Goal: Task Accomplishment & Management: Manage account settings

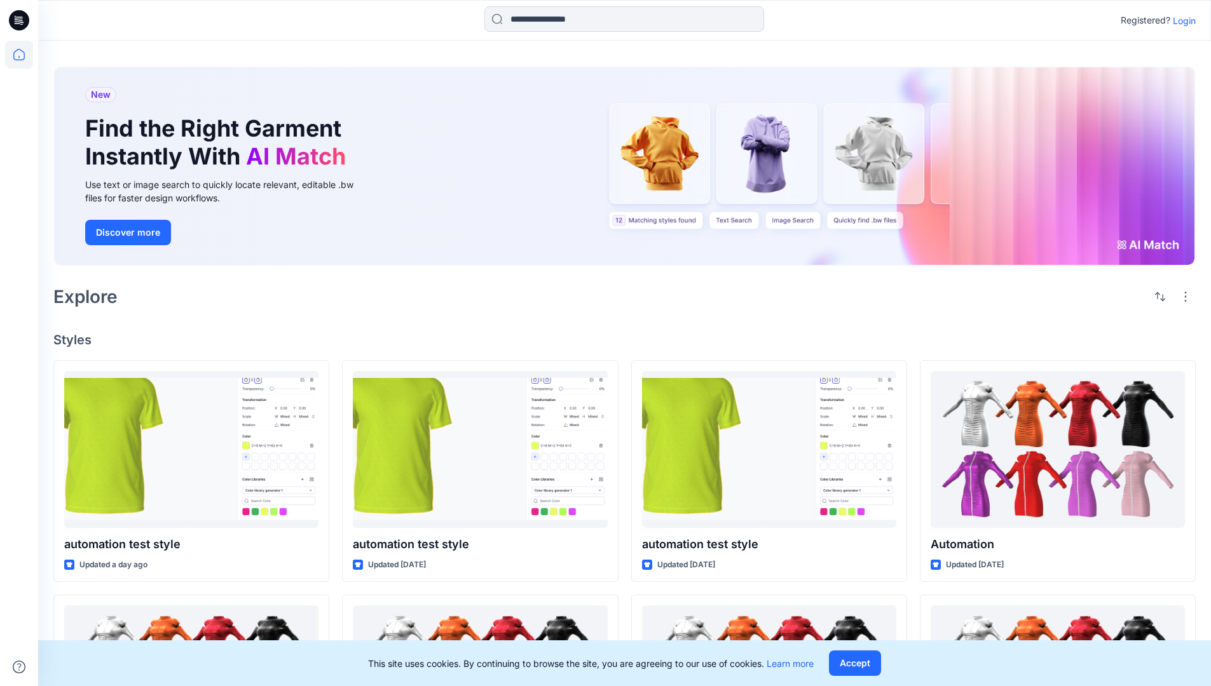
click at [1181, 20] on p "Login" at bounding box center [1184, 20] width 23 height 13
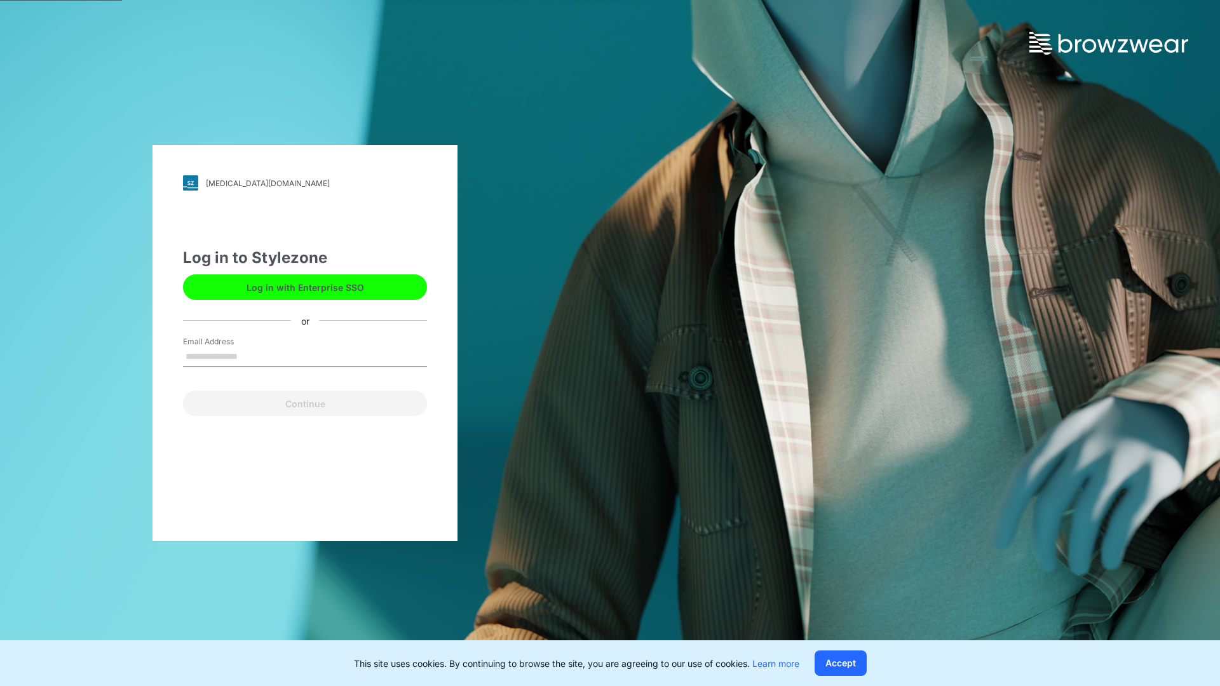
click at [251, 356] on input "Email Address" at bounding box center [305, 357] width 244 height 19
type input "****"
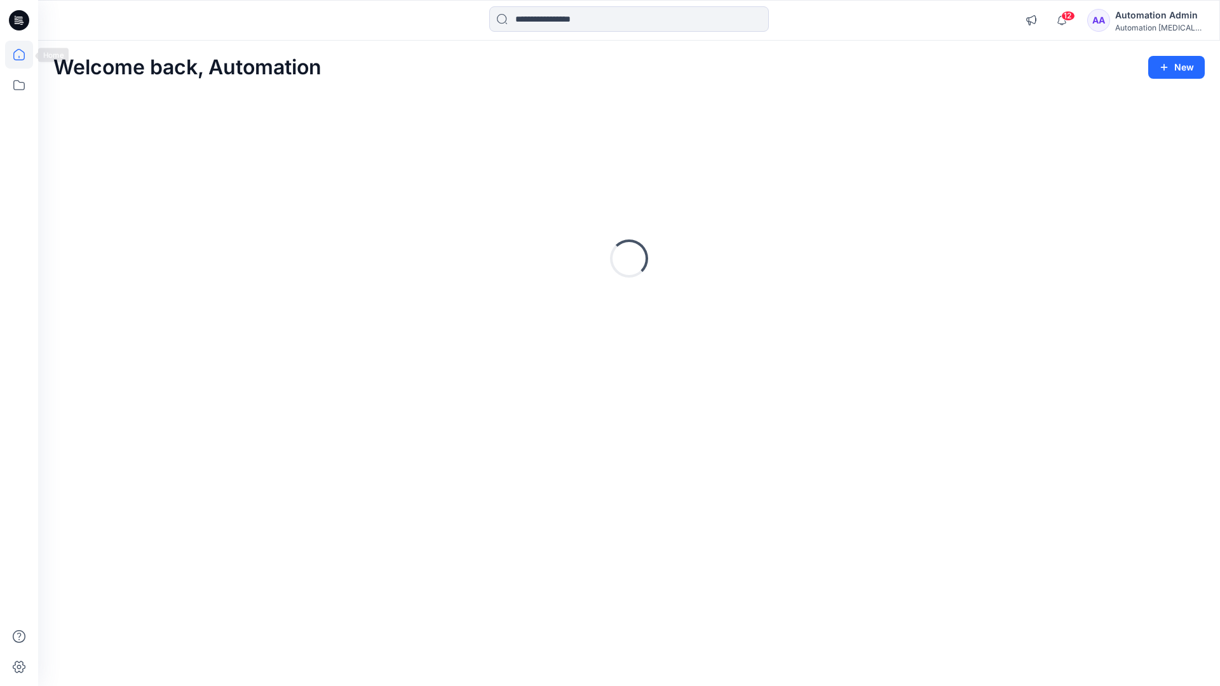
click at [24, 55] on icon at bounding box center [18, 54] width 11 height 11
click at [1036, 23] on icon "button" at bounding box center [1031, 20] width 10 height 10
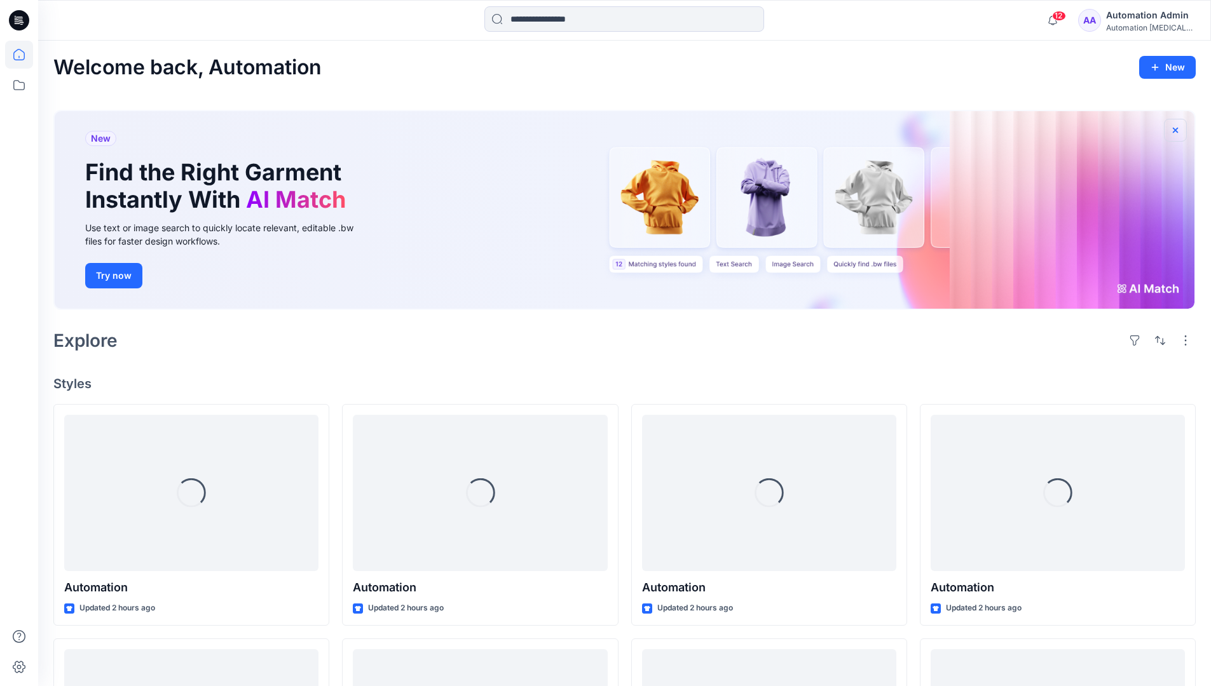
click at [1174, 128] on icon "button" at bounding box center [1175, 130] width 10 height 10
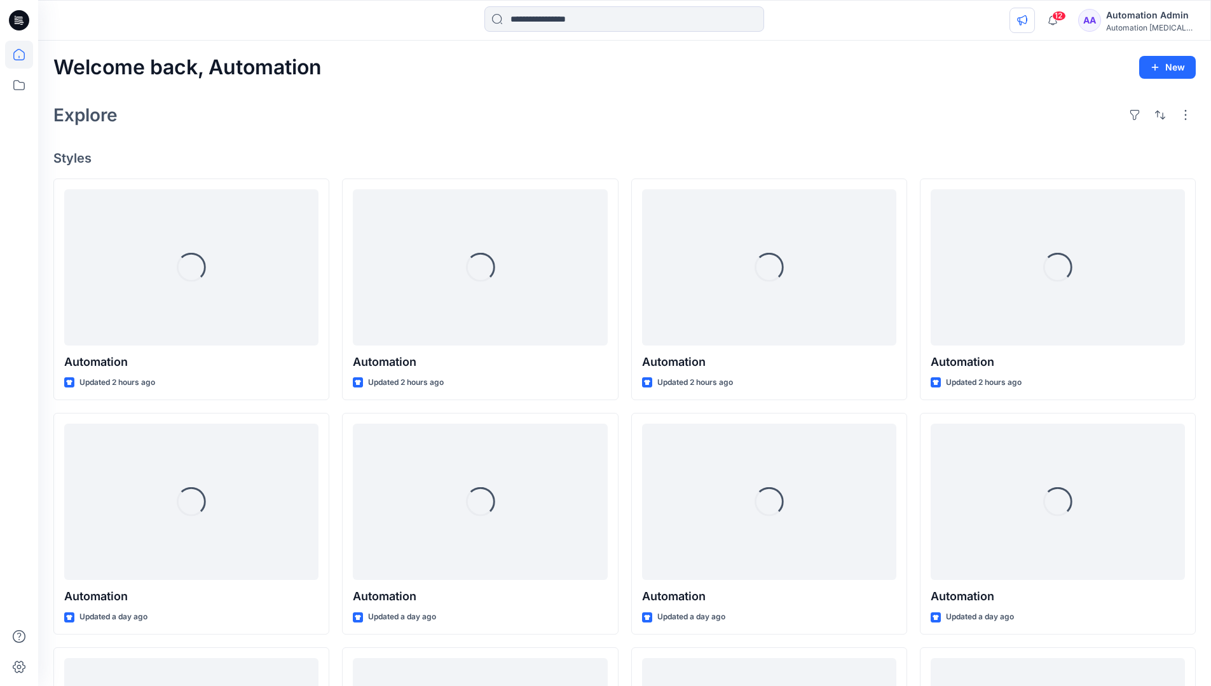
click at [1027, 18] on icon "button" at bounding box center [1022, 20] width 10 height 10
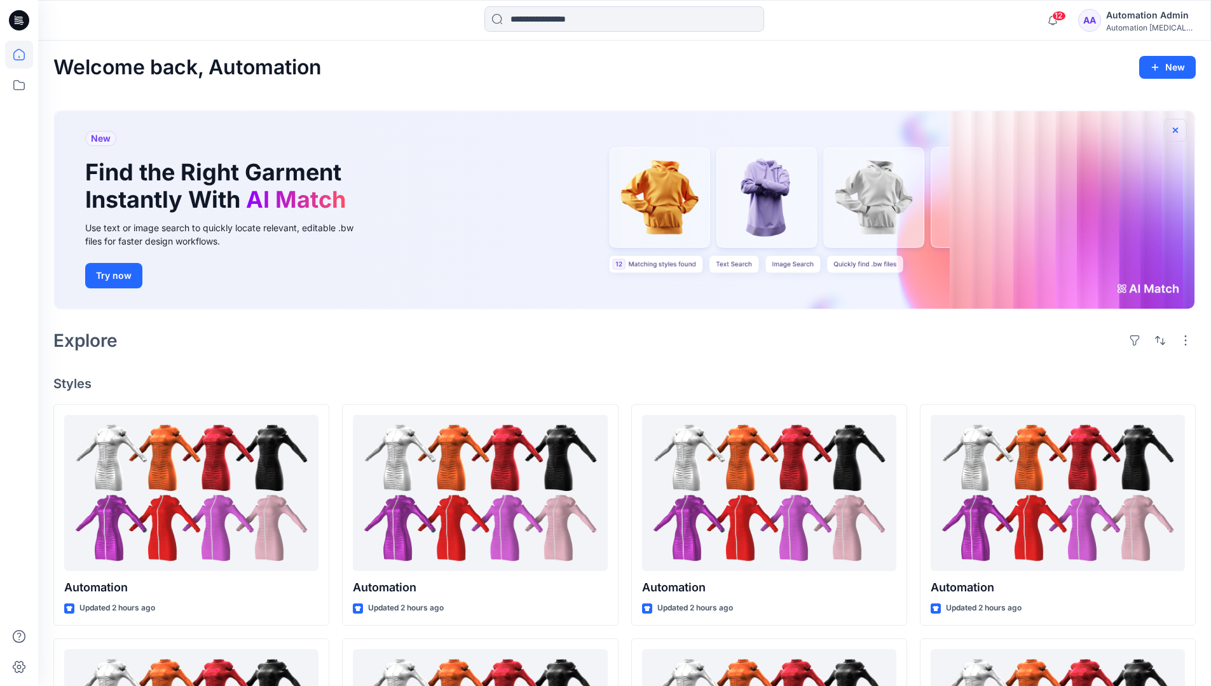
click at [1176, 130] on icon "button" at bounding box center [1175, 129] width 5 height 5
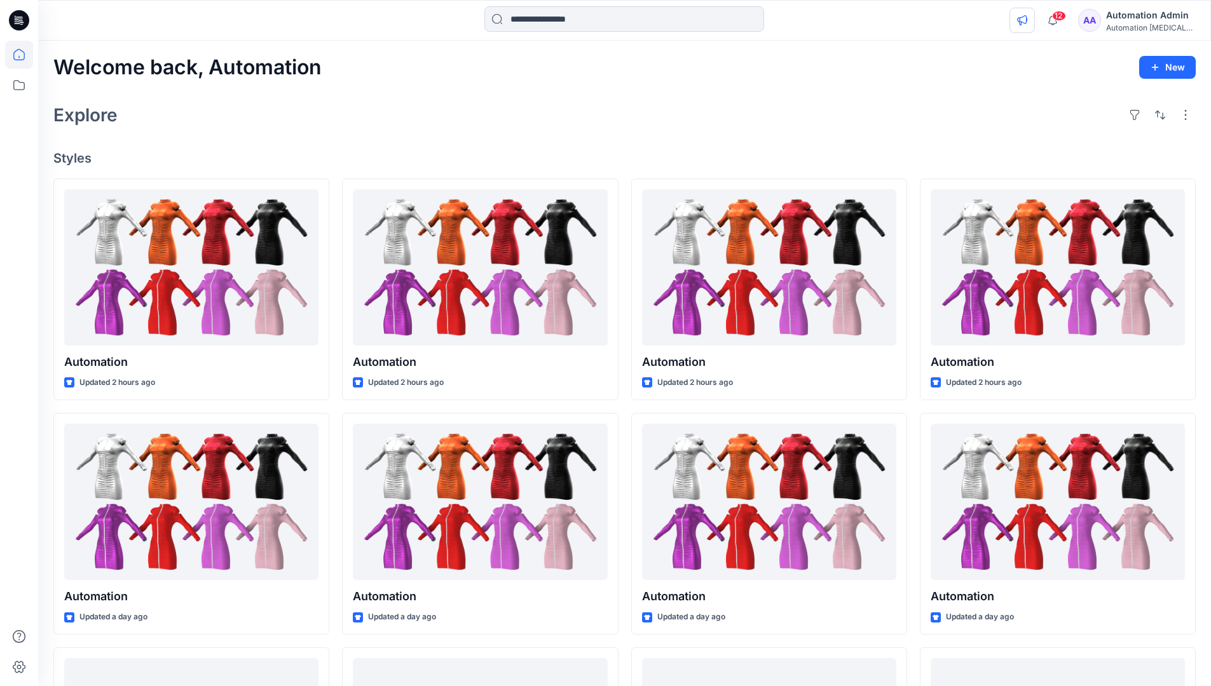
click at [1027, 22] on icon "button" at bounding box center [1022, 20] width 10 height 10
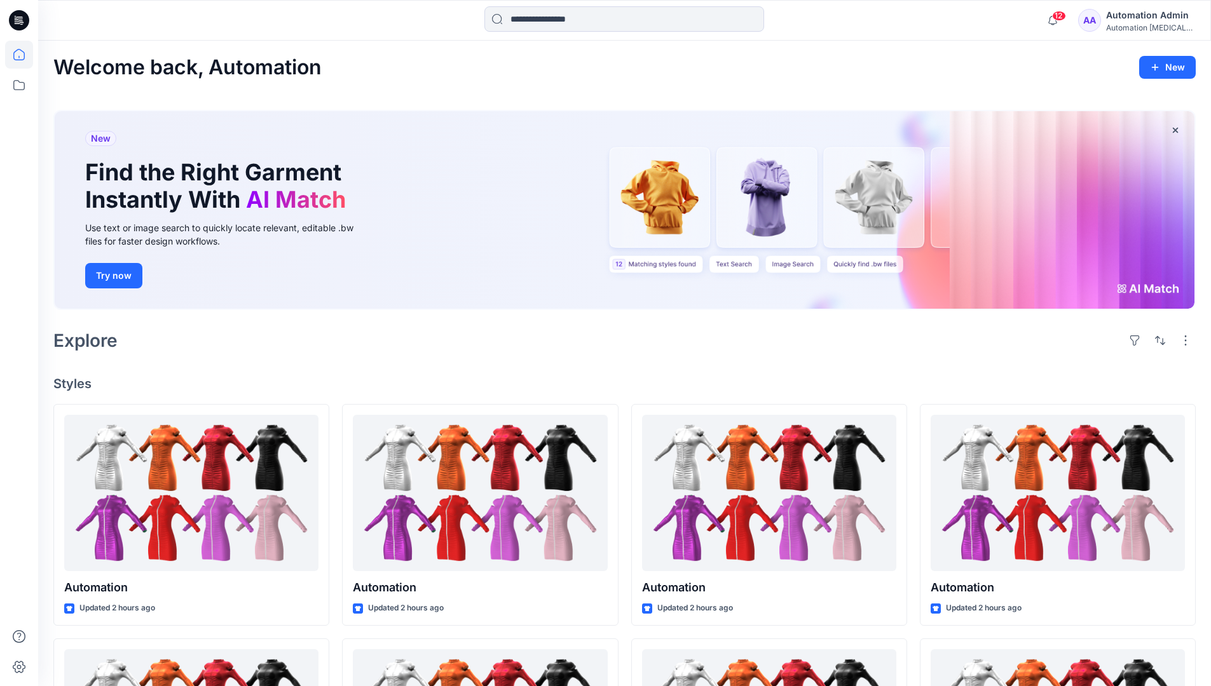
click at [1127, 29] on div "Automation testim..." at bounding box center [1150, 28] width 89 height 10
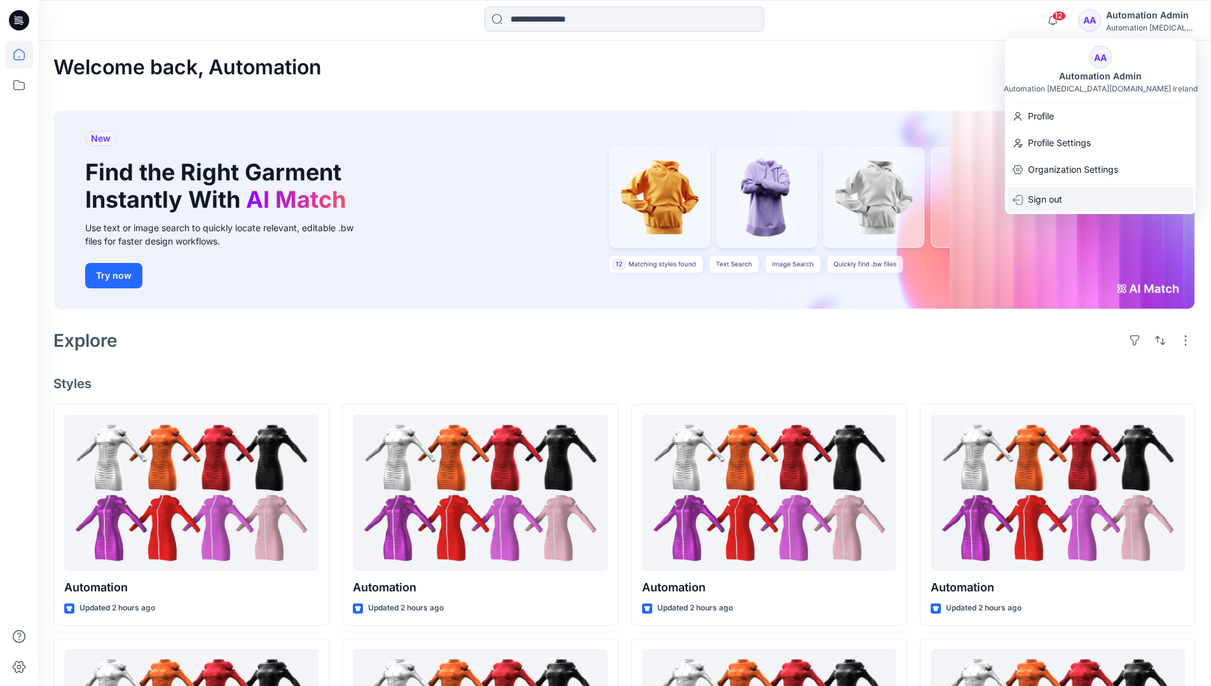
click at [1069, 196] on div "Sign out" at bounding box center [1100, 199] width 186 height 24
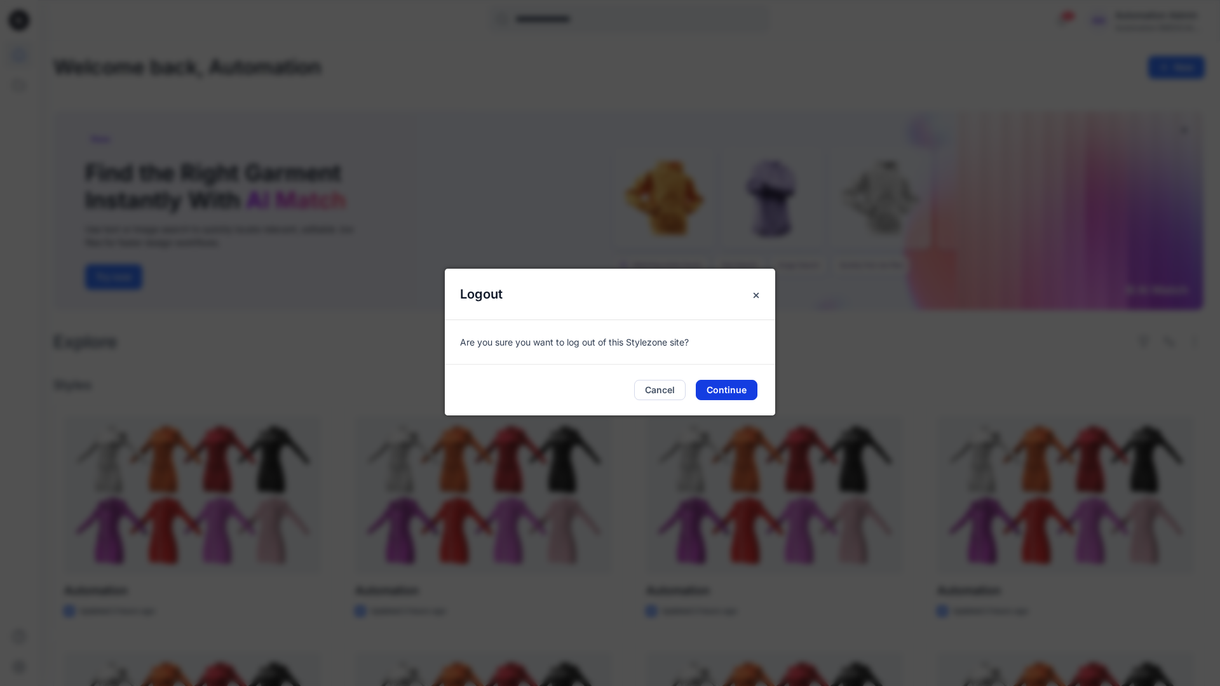
click at [749, 391] on button "Continue" at bounding box center [727, 390] width 62 height 20
